Goal: Task Accomplishment & Management: Manage account settings

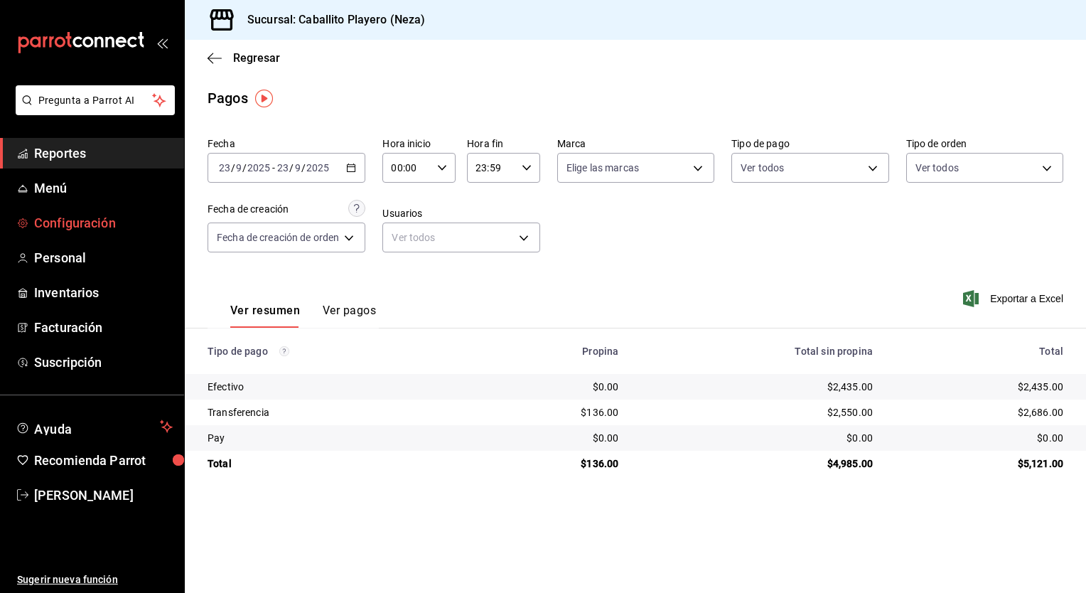
click at [71, 219] on span "Configuración" at bounding box center [103, 222] width 139 height 19
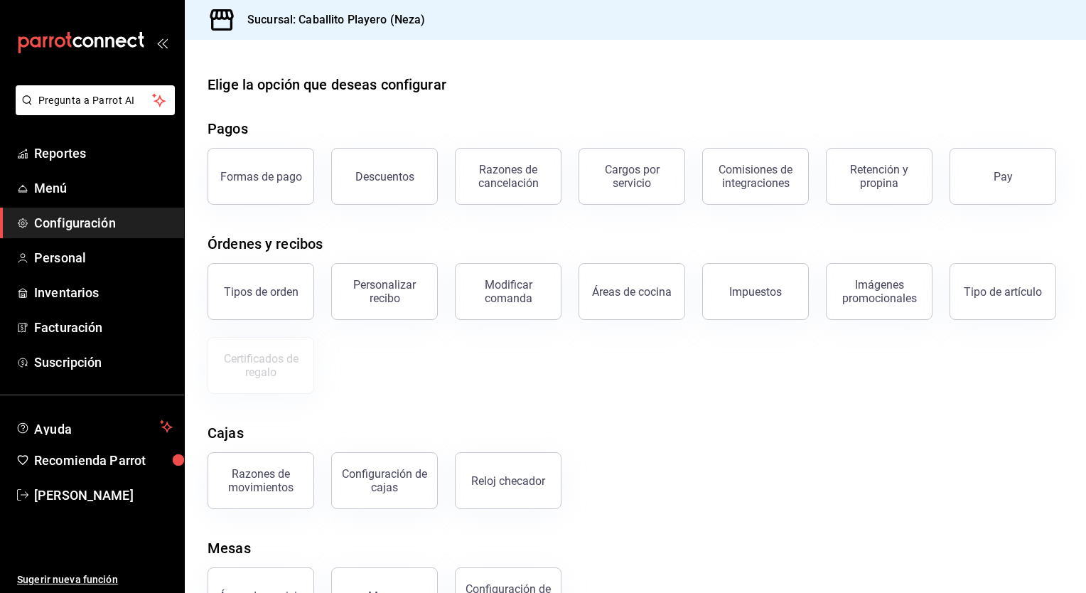
scroll to position [128, 0]
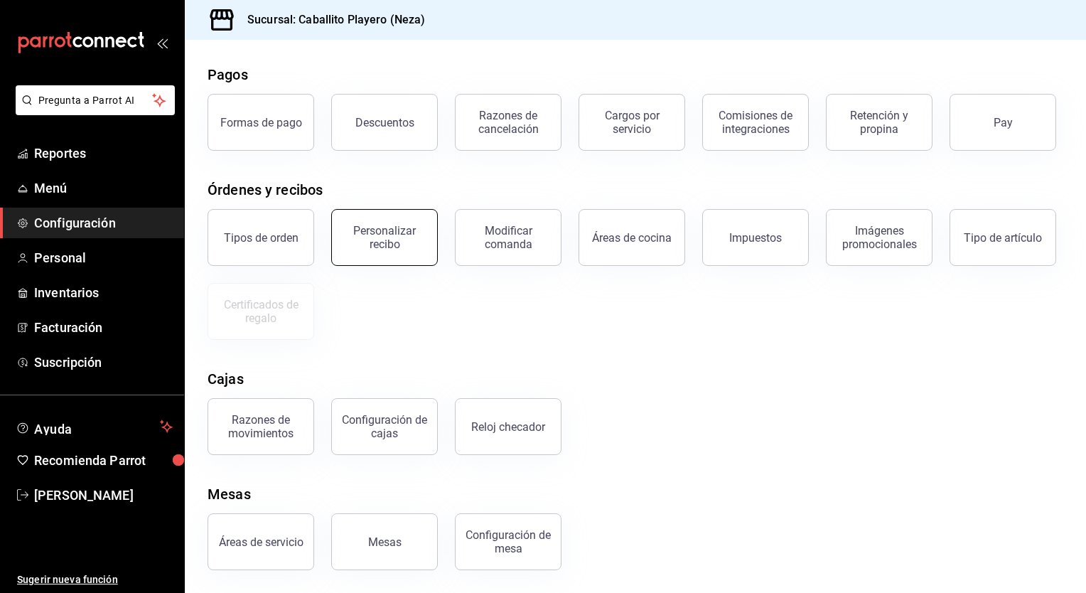
click at [381, 230] on div "Personalizar recibo" at bounding box center [384, 237] width 88 height 27
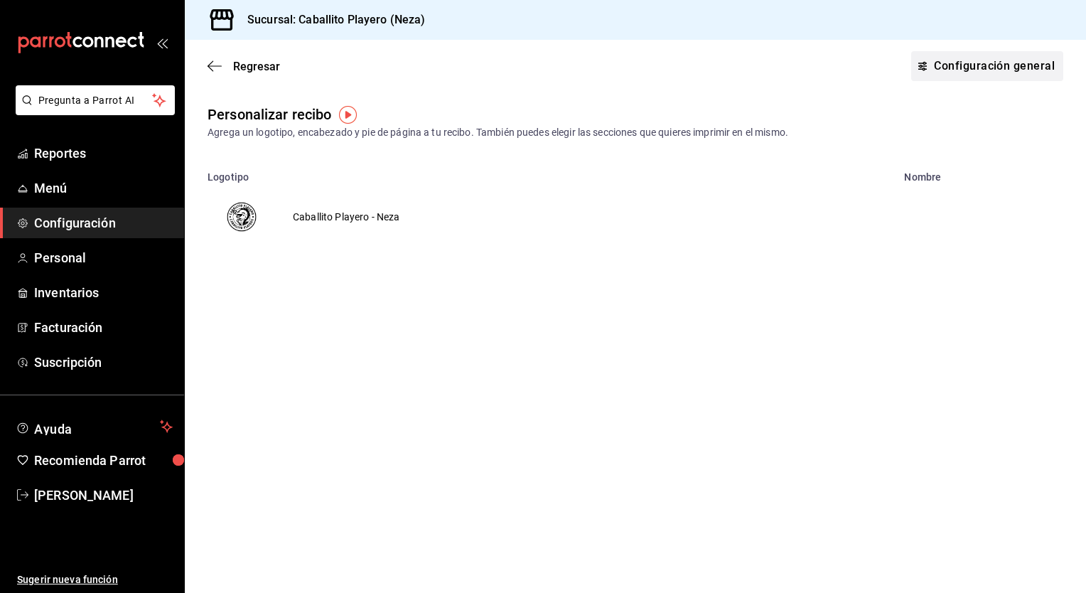
click at [984, 78] on link "Configuración general" at bounding box center [987, 66] width 152 height 30
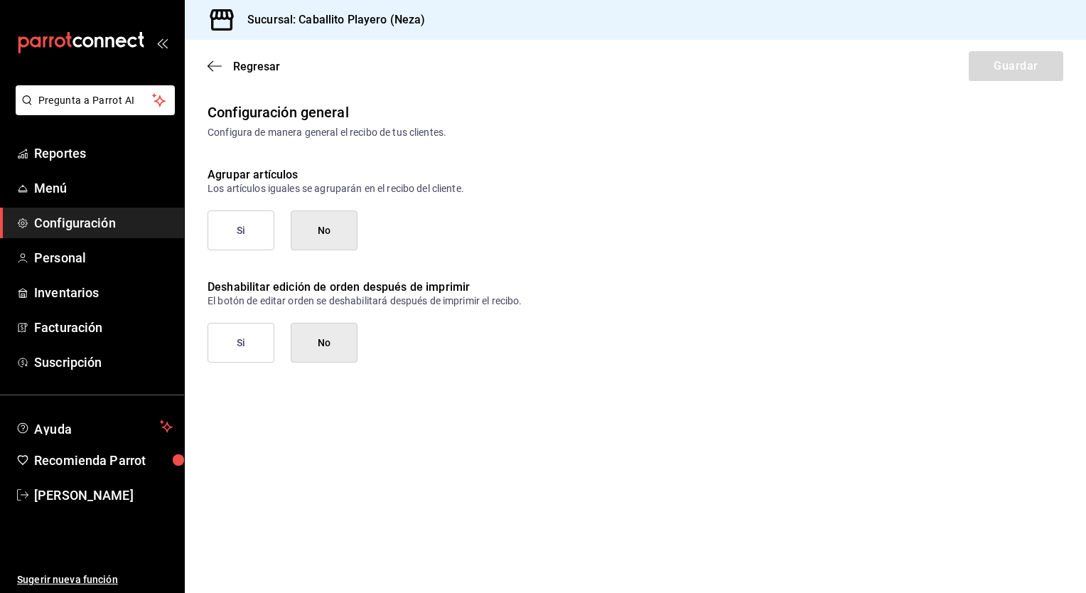
click at [256, 78] on div "Regresar Guardar" at bounding box center [635, 66] width 901 height 53
click at [274, 63] on span "Regresar" at bounding box center [256, 67] width 47 height 14
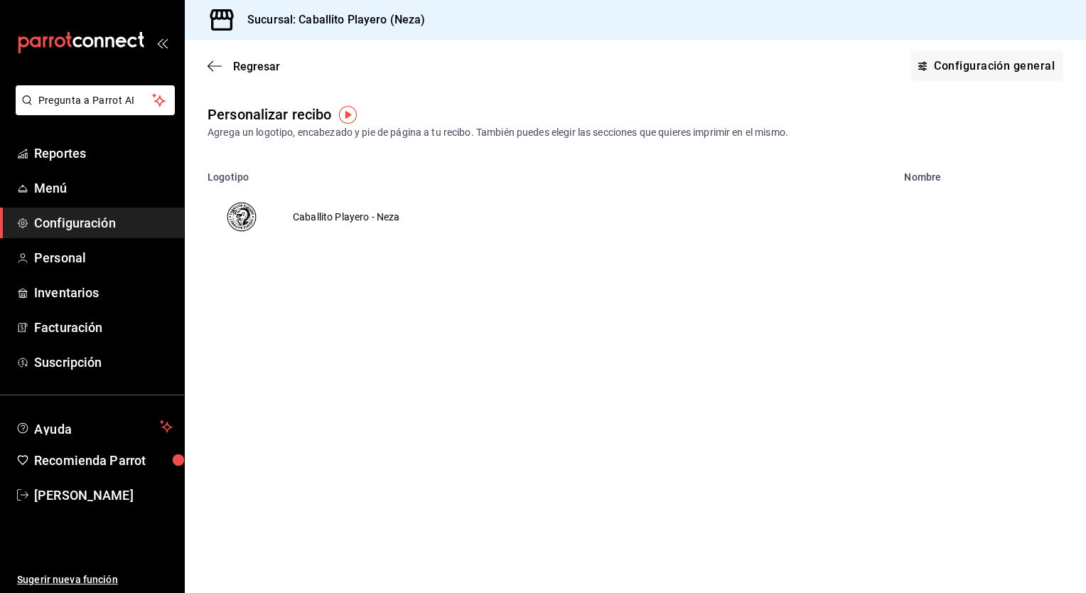
click at [356, 221] on td "Caballito Playero - Neza" at bounding box center [346, 217] width 141 height 68
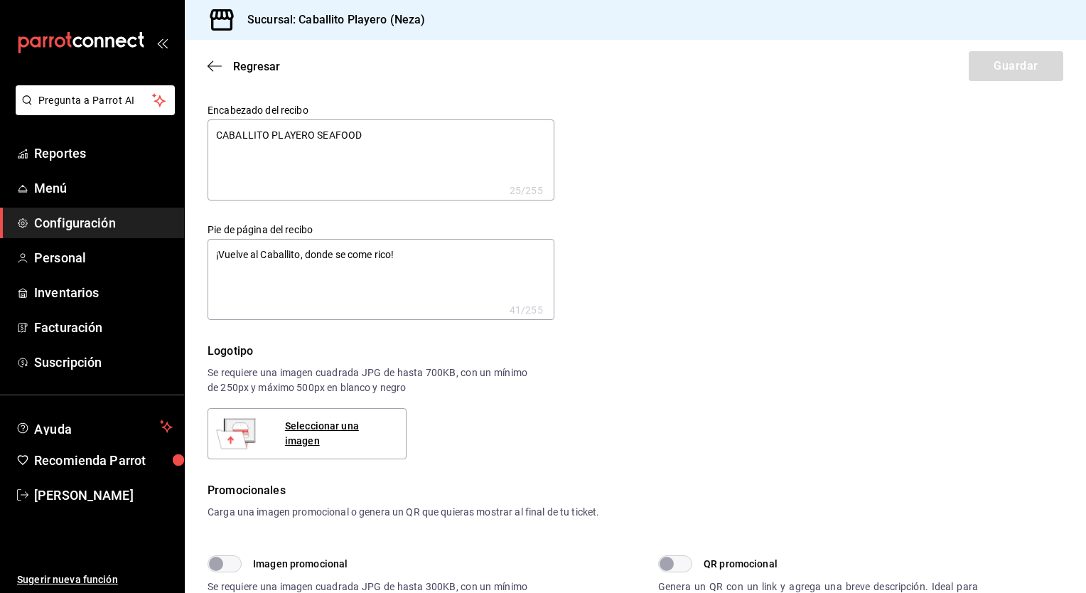
type textarea "x"
click at [212, 258] on textarea "¡Vuelve al Caballito, donde se come rico!" at bounding box center [380, 279] width 347 height 81
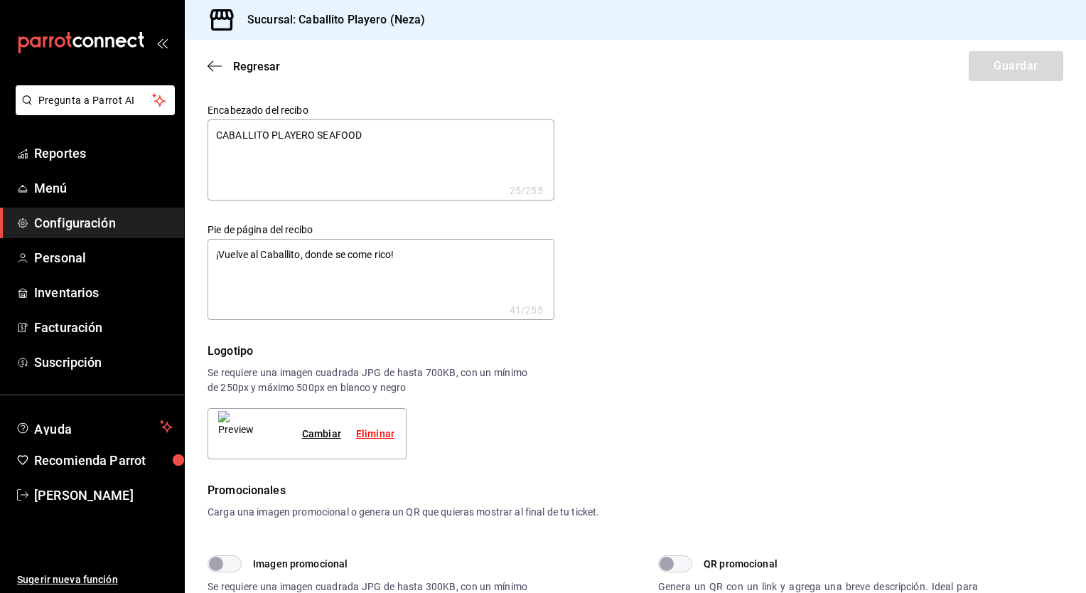
type textarea "x"
type textarea "¡Vuelve al Caballito, donde se come rico!"
type textarea "x"
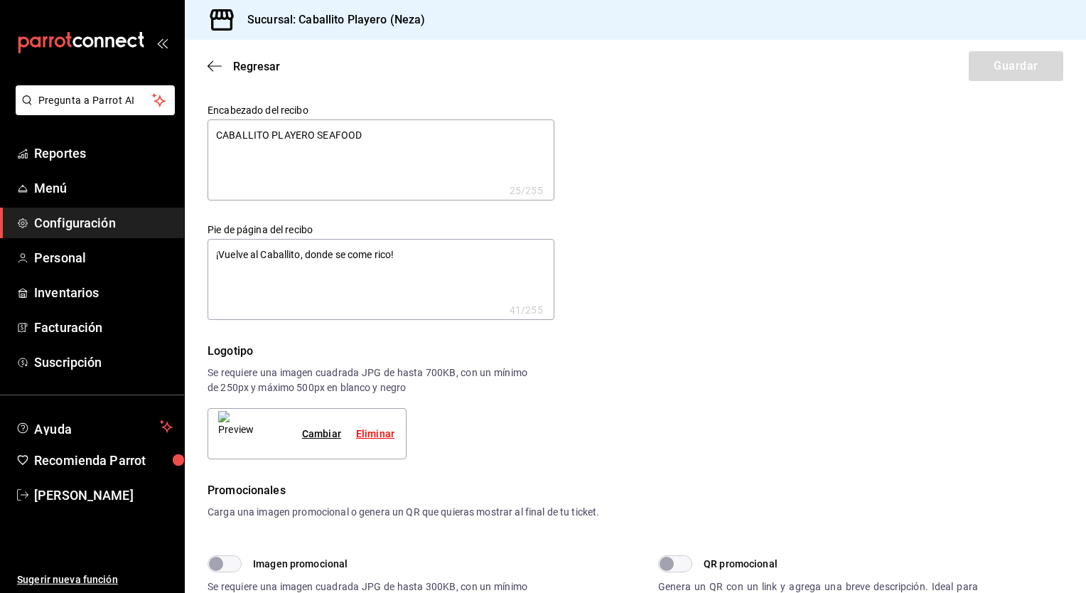
type textarea "x"
type textarea "¡Vuelve al Caballito, donde se come rico!"
type textarea "x"
type textarea "¡Vuelve al Caballito, donde se come rico!"
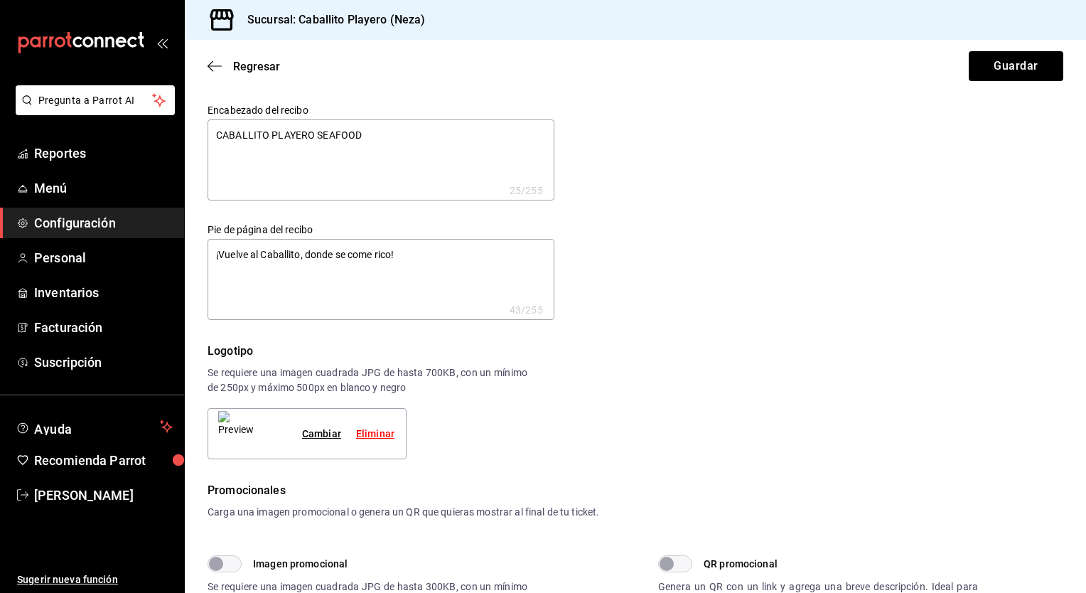
type textarea "x"
type textarea "¡Vuelve al Caballito, donde se come rico!"
type textarea "x"
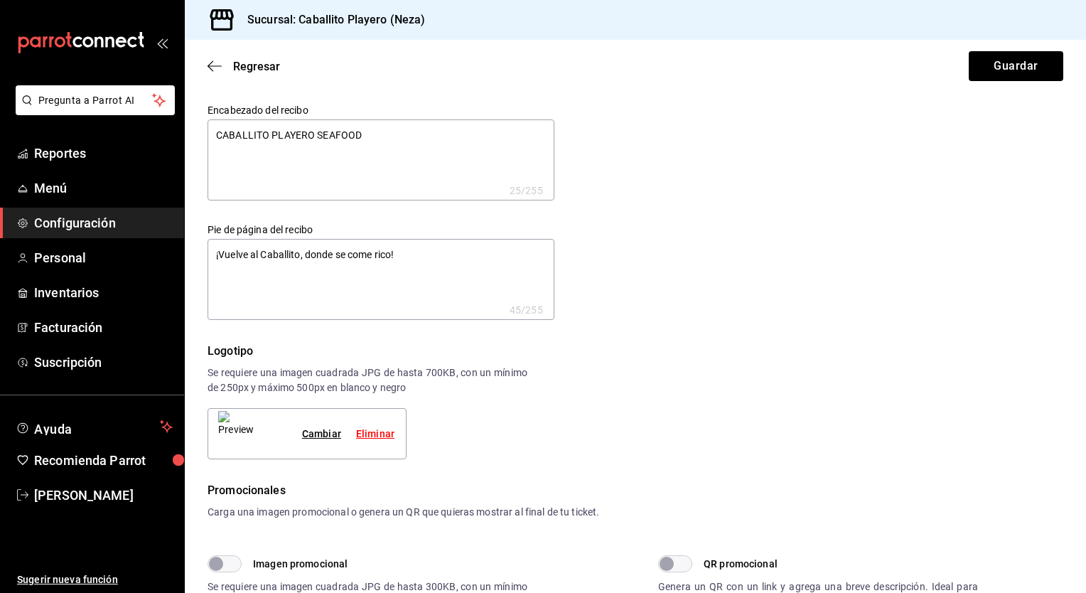
type textarea "¡Vuelve al Caballito, donde se come rico!"
type textarea "x"
type textarea "¡Vuelve al Caballito, donde se come rico!"
type textarea "x"
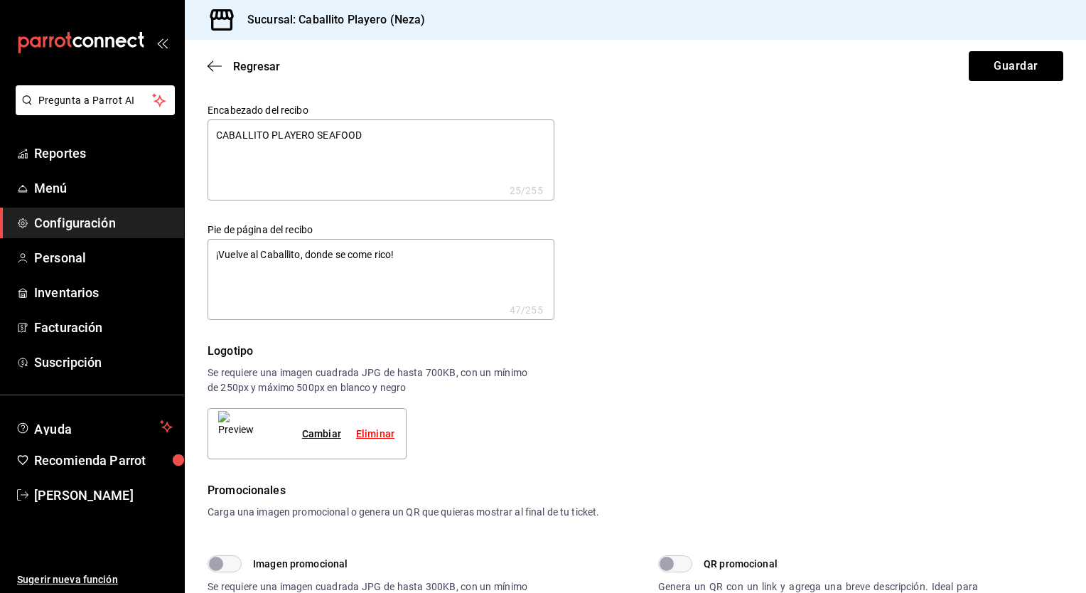
type textarea "x"
type textarea "¡Vuelve al Caballito, donde se come rico!"
type textarea "x"
click at [234, 257] on textarea "¡Vuelve al Caballito, donde se come rico!" at bounding box center [380, 279] width 347 height 81
type textarea "x"
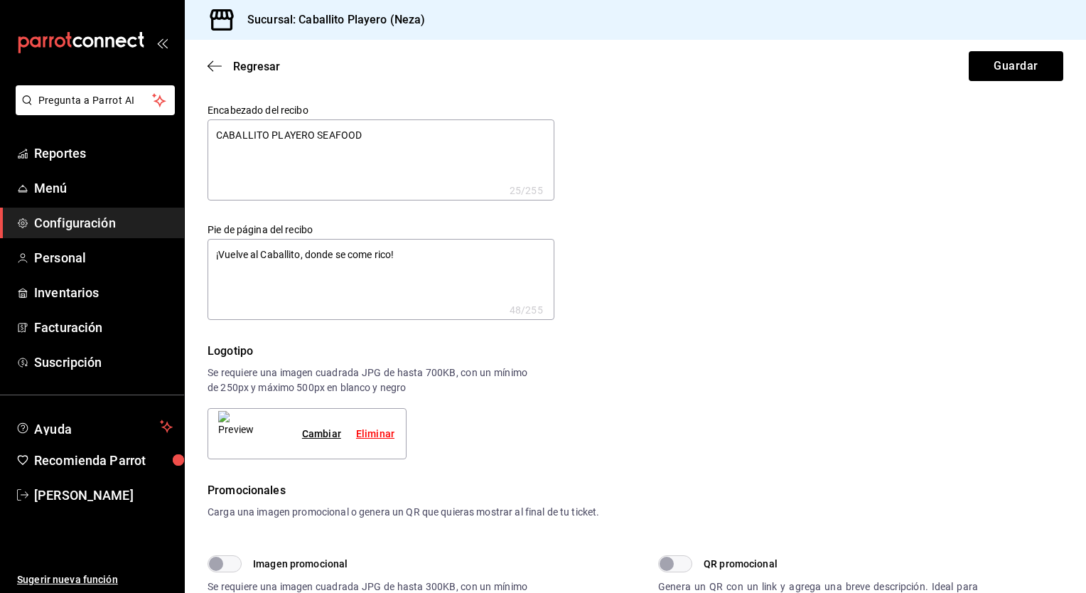
type textarea "¡Vuelve al Caballito, donde se come rico!"
type textarea "x"
type textarea "¡Vuelve al Caballito, donde se come rico!"
type textarea "x"
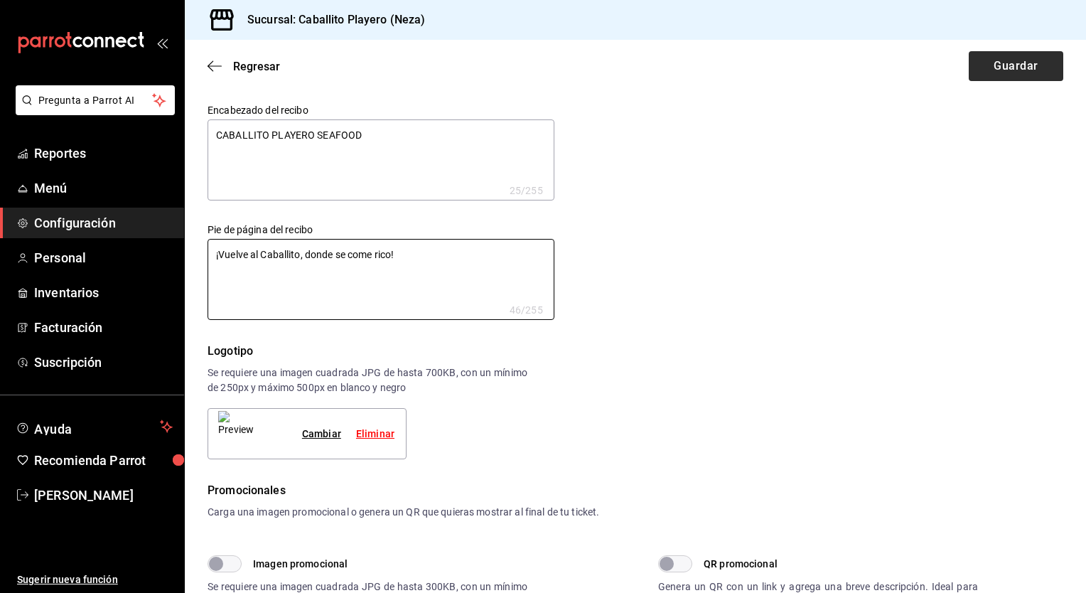
type textarea "¡Vuelve al Caballito, donde se come rico!"
type textarea "x"
click at [997, 60] on button "Guardar" at bounding box center [1015, 66] width 95 height 30
type textarea "x"
